Goal: Manage account settings

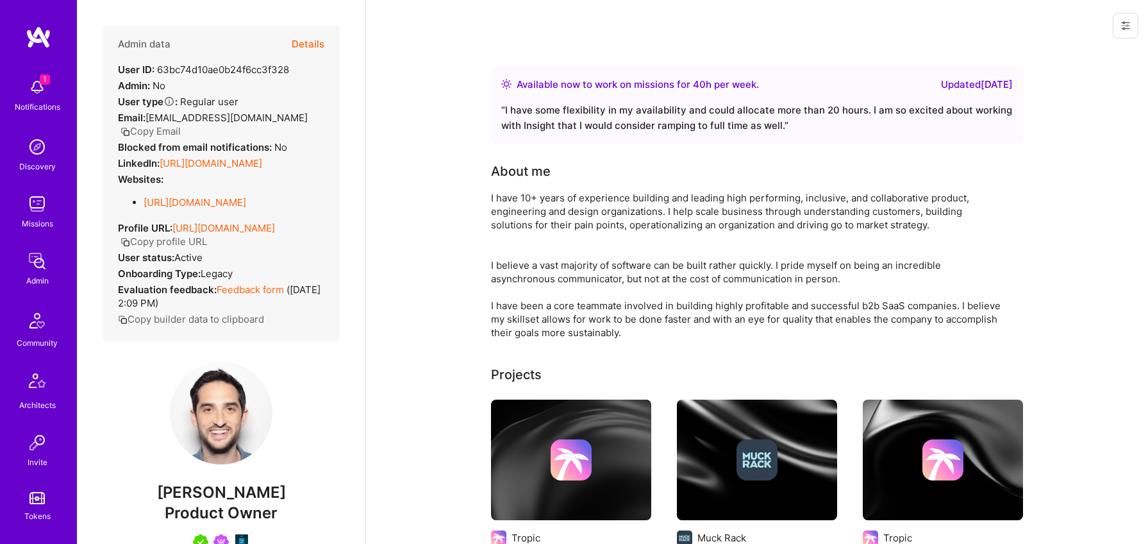
click at [308, 44] on button "Details" at bounding box center [308, 44] width 33 height 37
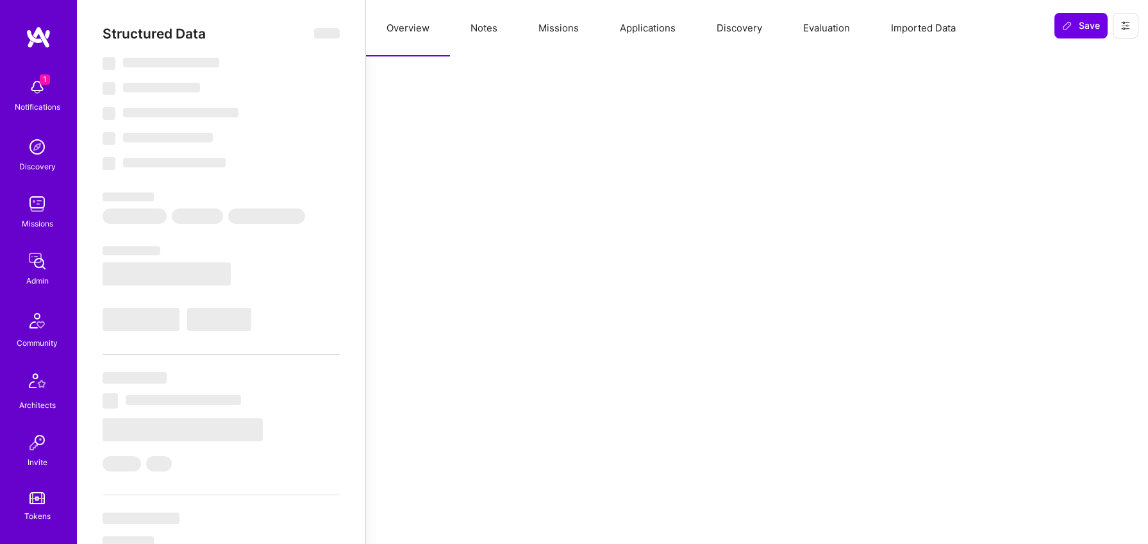
select select "Right Now"
select select "5"
select select "7"
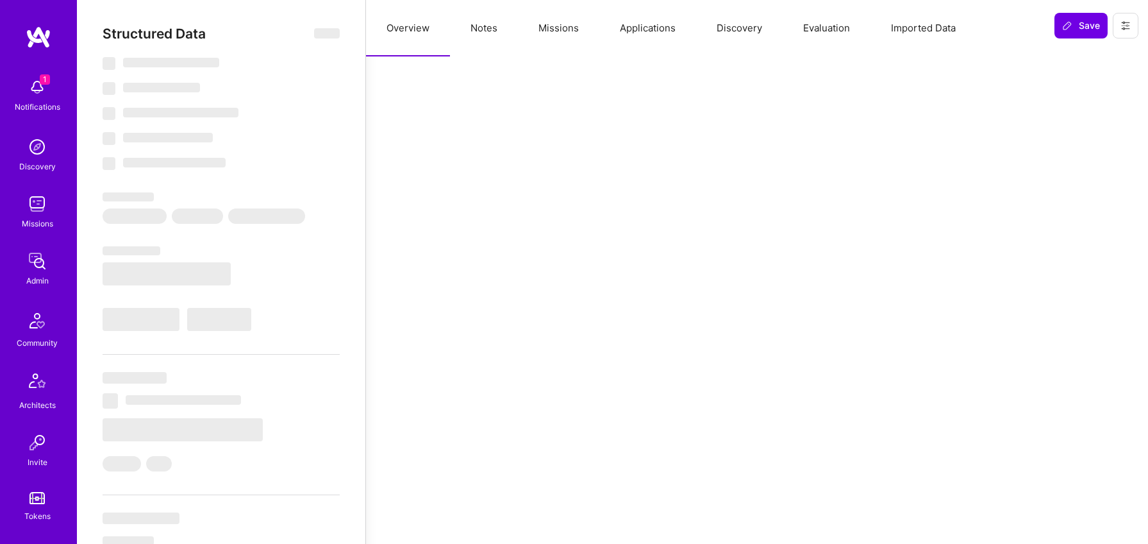
select select "US"
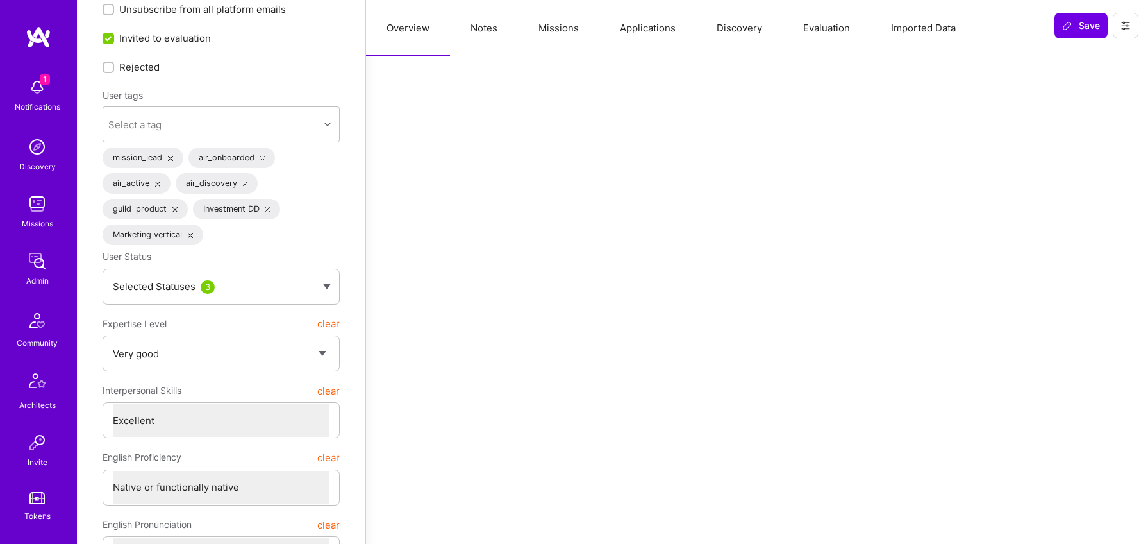
scroll to position [8, 0]
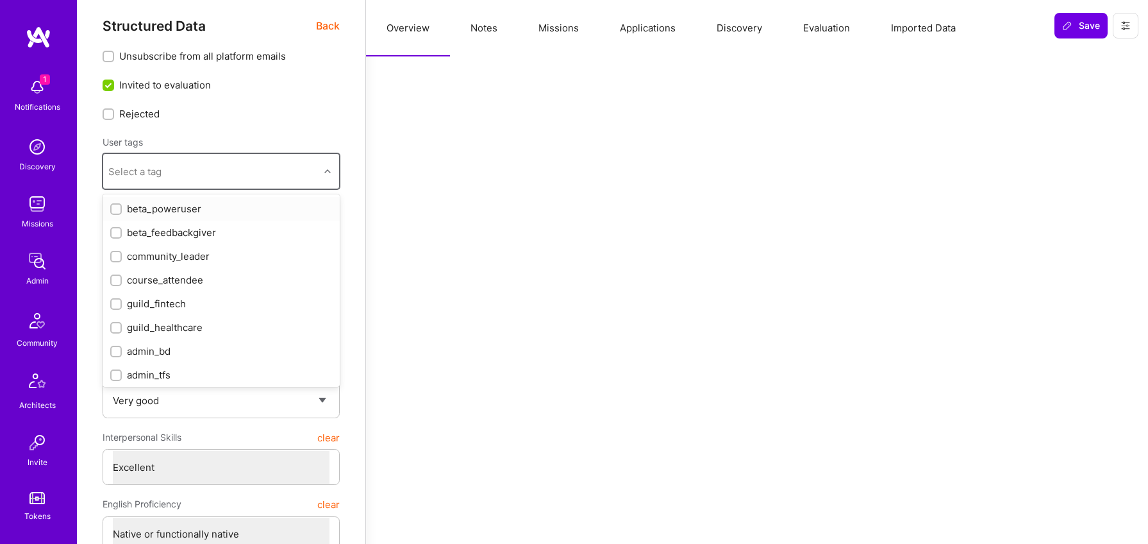
click at [276, 169] on div "Select a tag" at bounding box center [211, 171] width 216 height 26
type input "gui"
click at [193, 249] on div "guild_ai" at bounding box center [221, 255] width 222 height 13
checkbox input "true"
click at [320, 58] on label "Unsubscribe from all platform emails" at bounding box center [221, 55] width 237 height 13
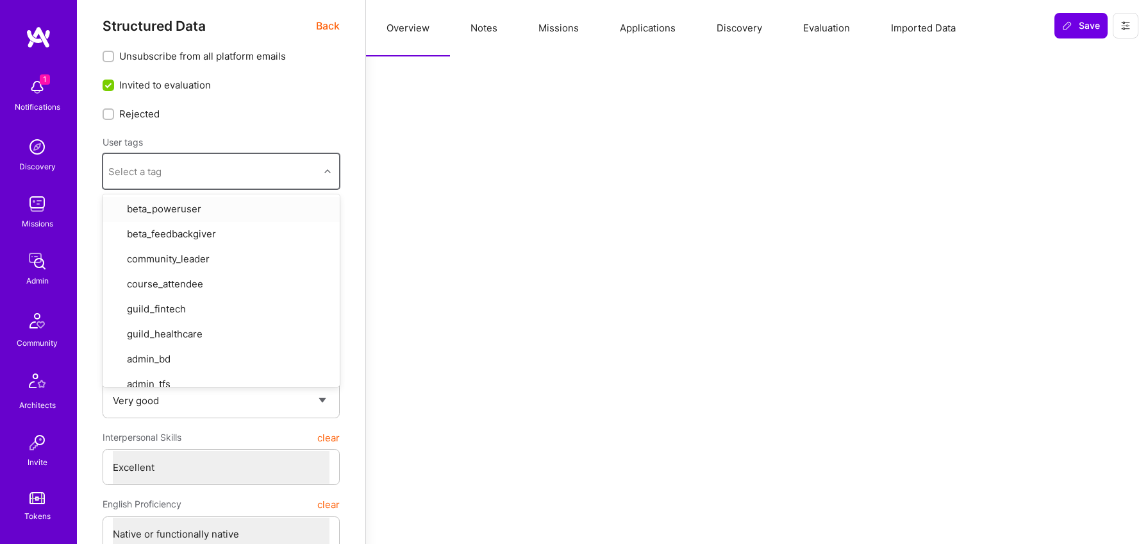
click at [114, 58] on input "Unsubscribe from all platform emails" at bounding box center [109, 57] width 9 height 9
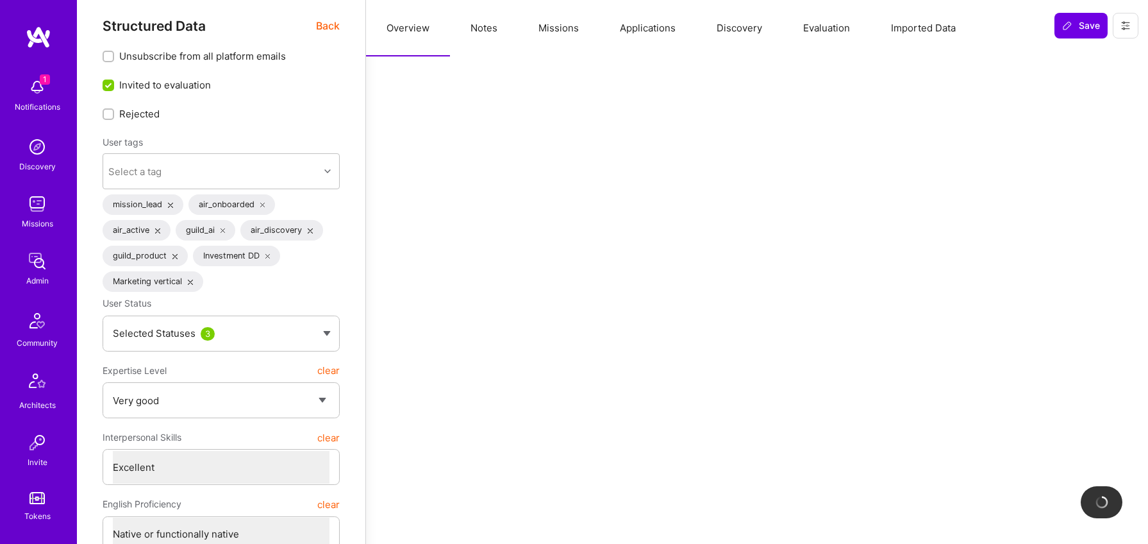
scroll to position [1, 0]
checkbox input "true"
click at [1073, 28] on span "Save" at bounding box center [1082, 25] width 38 height 13
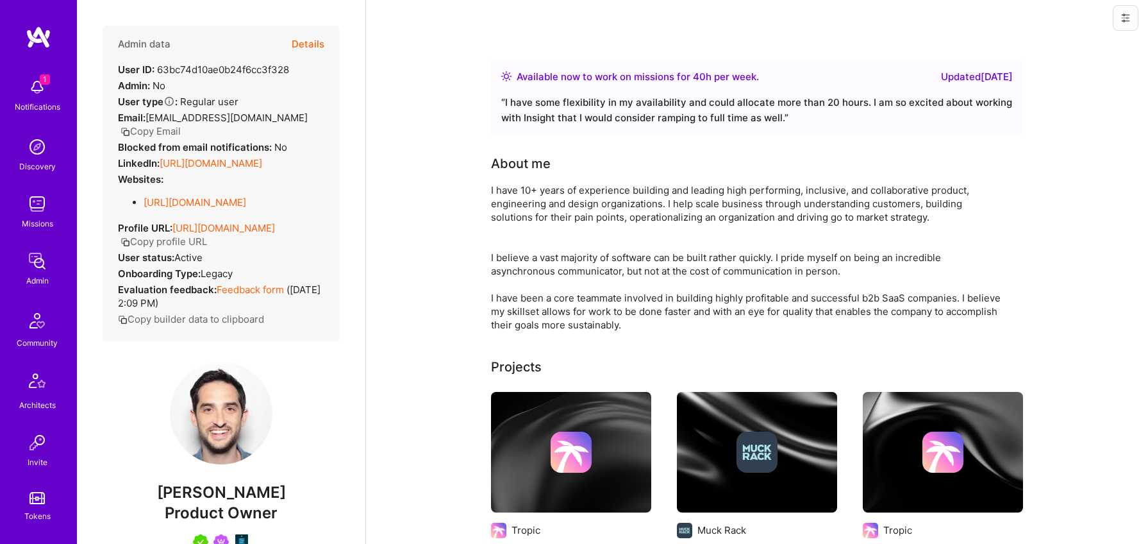
scroll to position [3, 0]
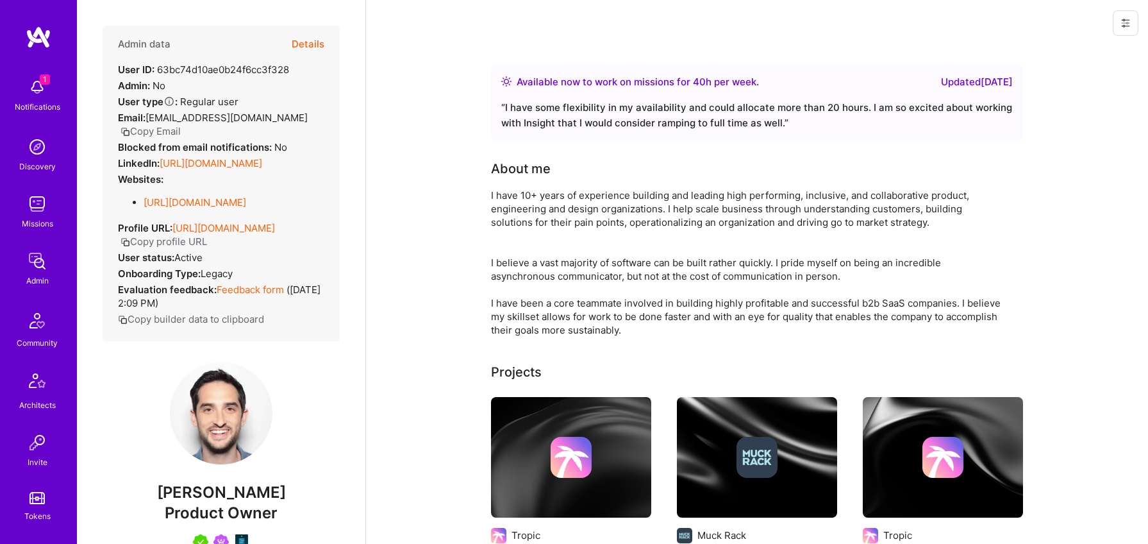
click at [237, 522] on span "Product Owner" at bounding box center [221, 512] width 113 height 19
copy span "Product Owner"
